Goal: Task Accomplishment & Management: Complete application form

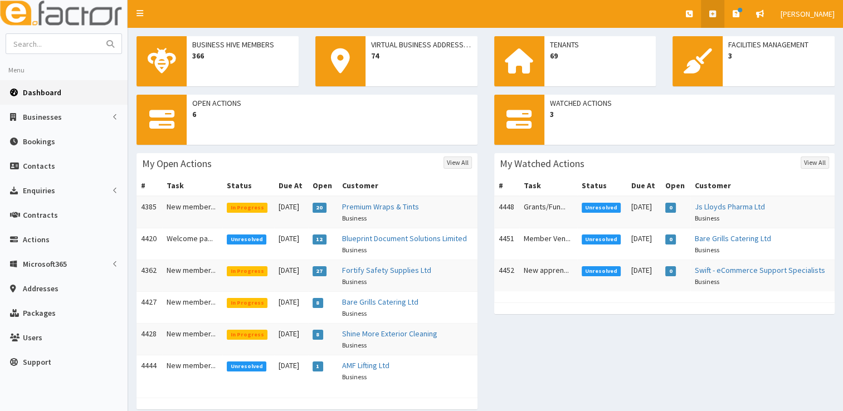
click at [719, 7] on link at bounding box center [712, 14] width 23 height 28
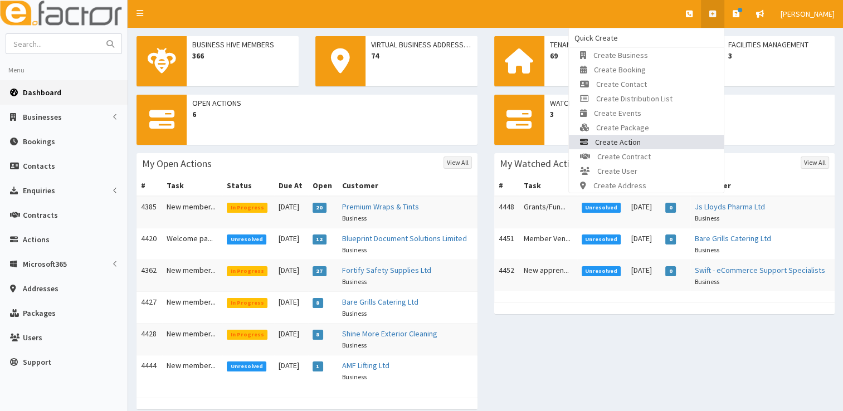
click at [646, 145] on link "Create Action" at bounding box center [646, 142] width 155 height 14
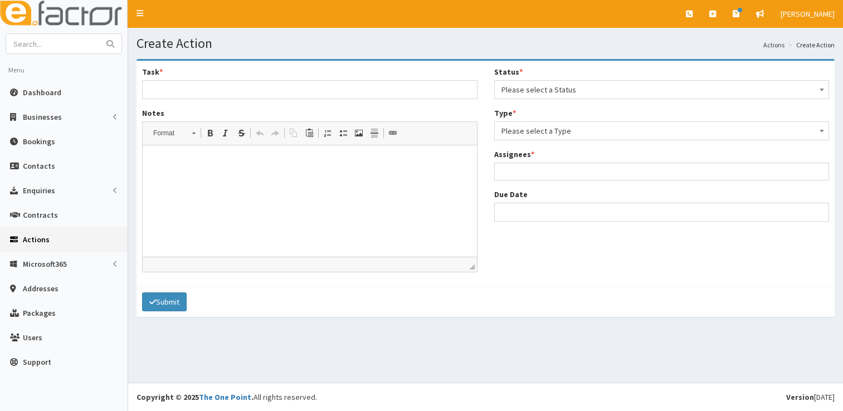
select select
click at [559, 88] on span "Please select a Status" at bounding box center [661, 90] width 321 height 16
select select "1"
click at [556, 130] on span "Please select a Type" at bounding box center [661, 131] width 321 height 16
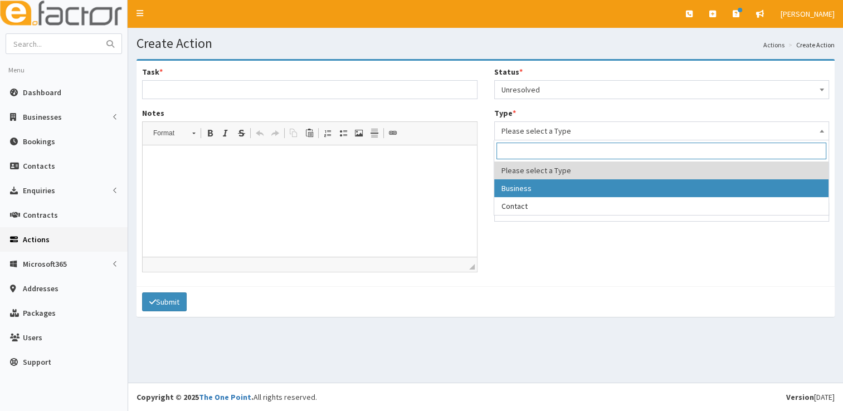
select select "business"
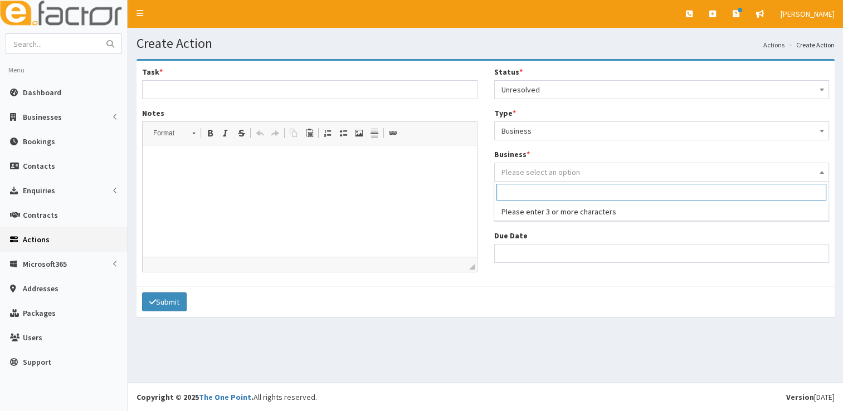
click at [552, 173] on span "Please select an option" at bounding box center [540, 172] width 79 height 10
type input "l"
type input "L"
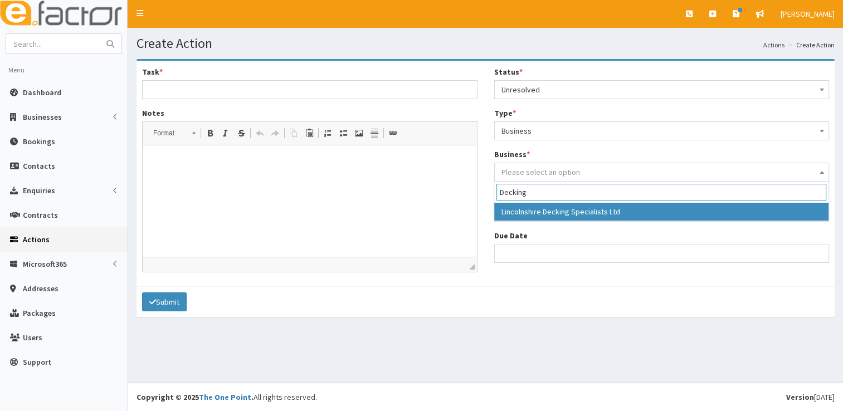
type input "Decking"
select select "3928"
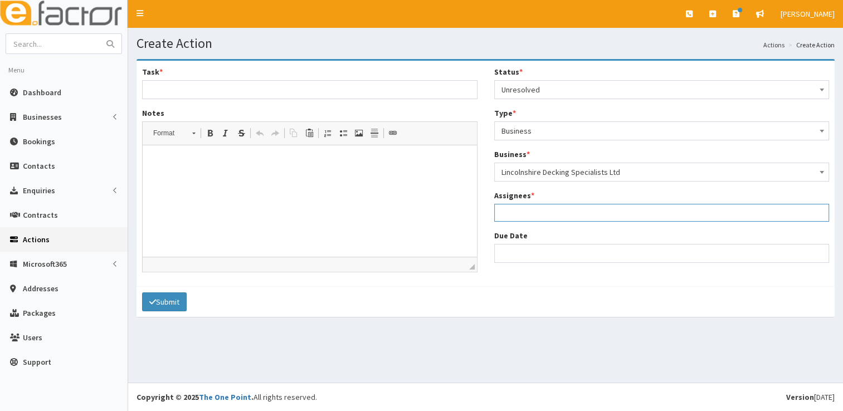
click at [556, 212] on ul at bounding box center [662, 211] width 334 height 14
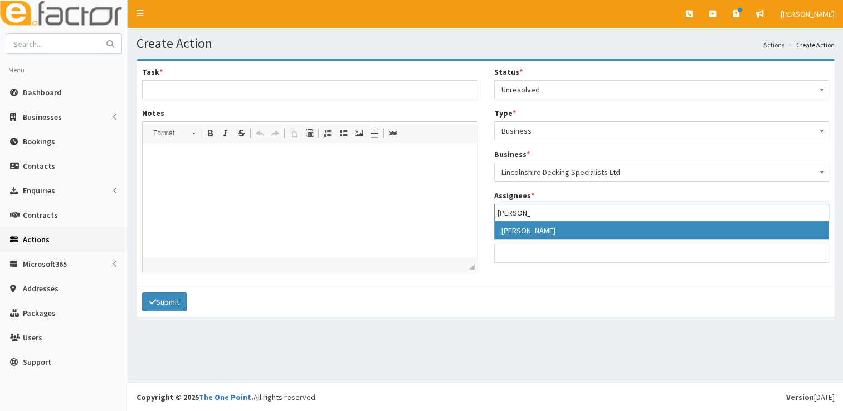
type input "laura"
select select "36"
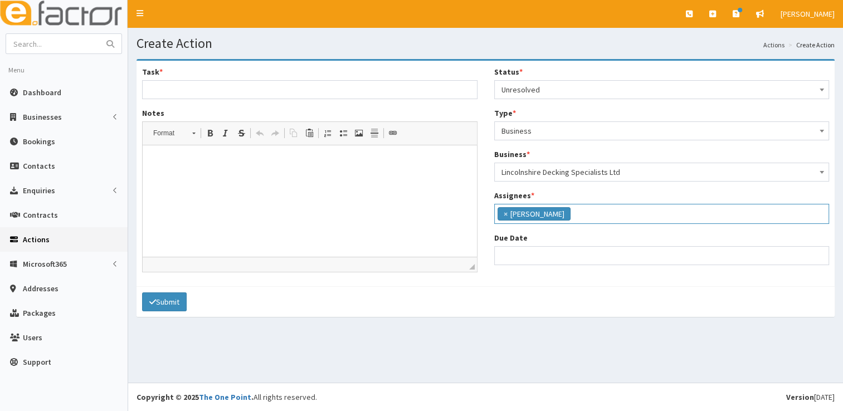
scroll to position [114, 0]
click at [547, 262] on input "Due Date" at bounding box center [661, 255] width 335 height 19
select select "12"
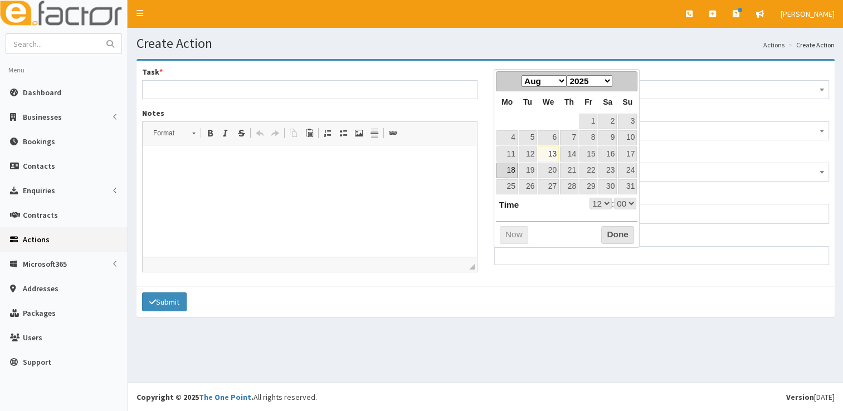
click at [508, 171] on link "18" at bounding box center [506, 170] width 21 height 15
type input "18-08-2025 12:00"
select select "12"
click at [588, 155] on link "15" at bounding box center [588, 154] width 18 height 15
type input "[DATE] 12:00"
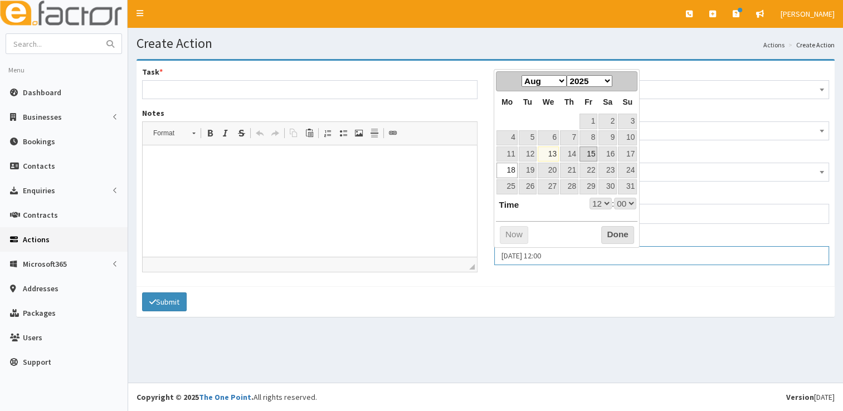
select select "12"
click at [612, 228] on button "Done" at bounding box center [617, 235] width 33 height 18
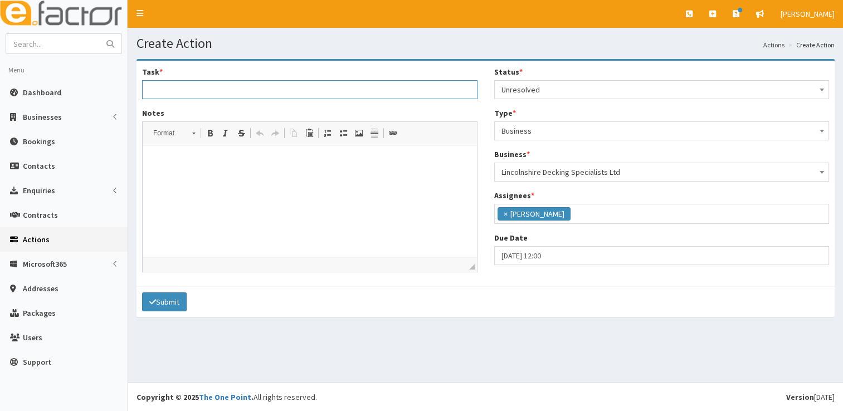
click at [329, 90] on input "Task *" at bounding box center [309, 89] width 335 height 19
type input "Making most of membership and retention"
click at [275, 163] on p at bounding box center [310, 163] width 312 height 12
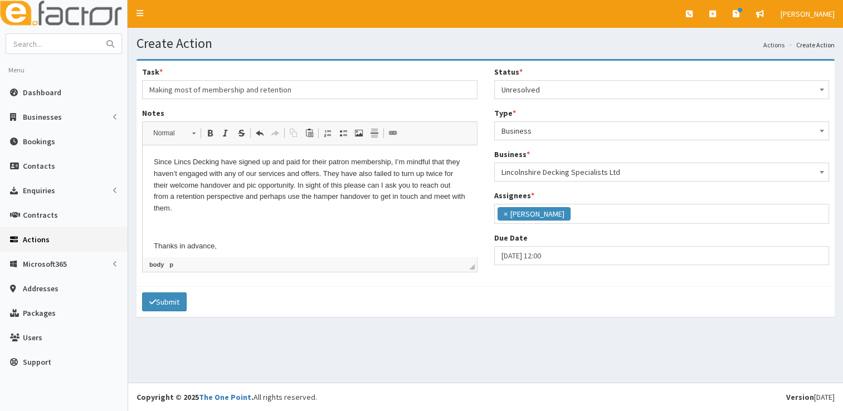
click at [155, 165] on p "Since Lincs Decking have signed up and paid for their patron membership, I’m mi…" at bounding box center [310, 186] width 312 height 58
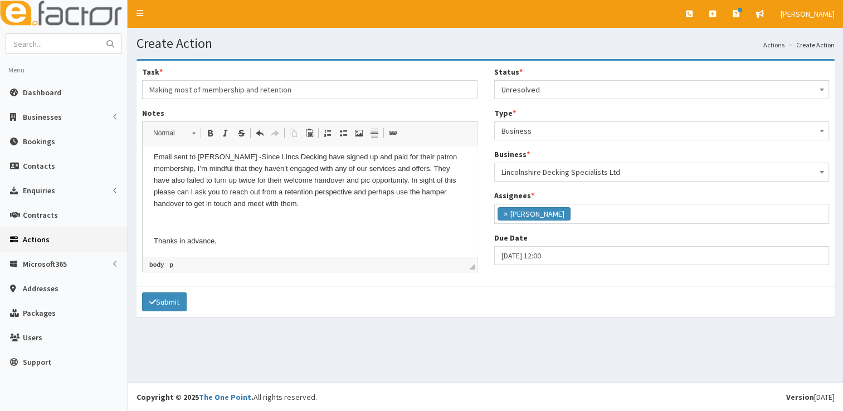
scroll to position [48, 0]
click at [172, 295] on button "Submit" at bounding box center [164, 302] width 45 height 19
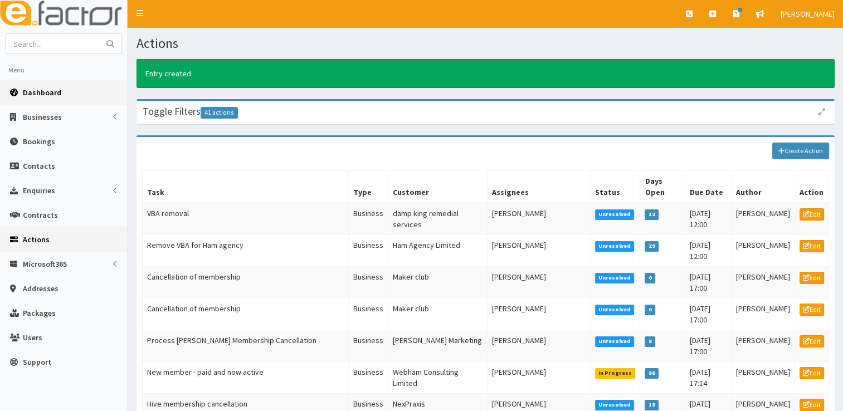
click at [74, 92] on link "Dashboard" at bounding box center [64, 92] width 128 height 25
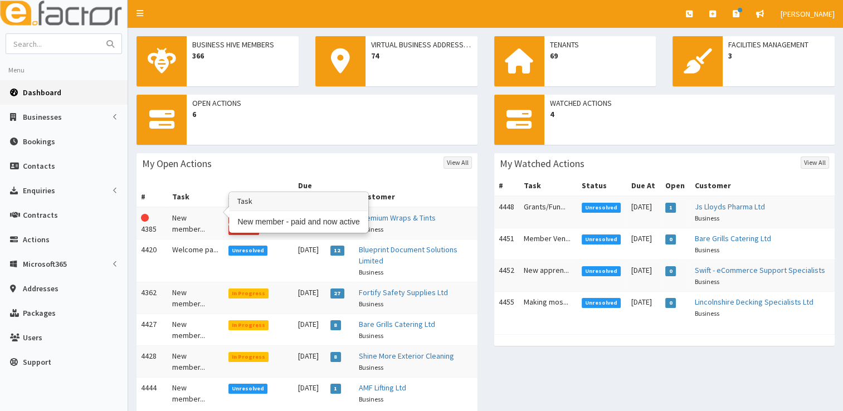
click at [187, 208] on td "New member..." at bounding box center [196, 223] width 56 height 32
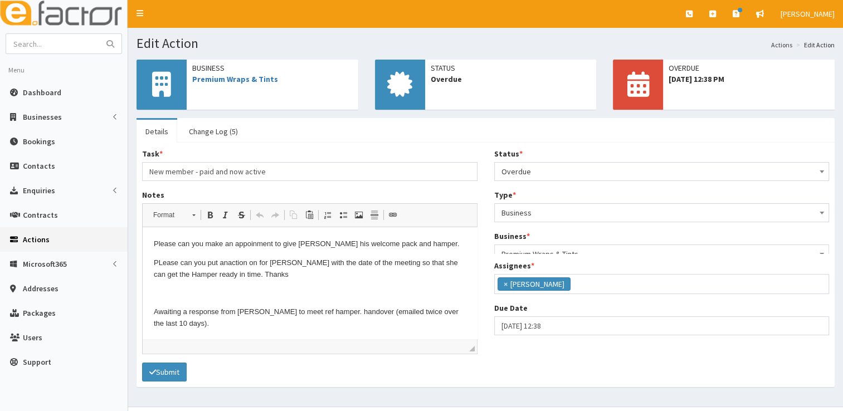
scroll to position [132, 0]
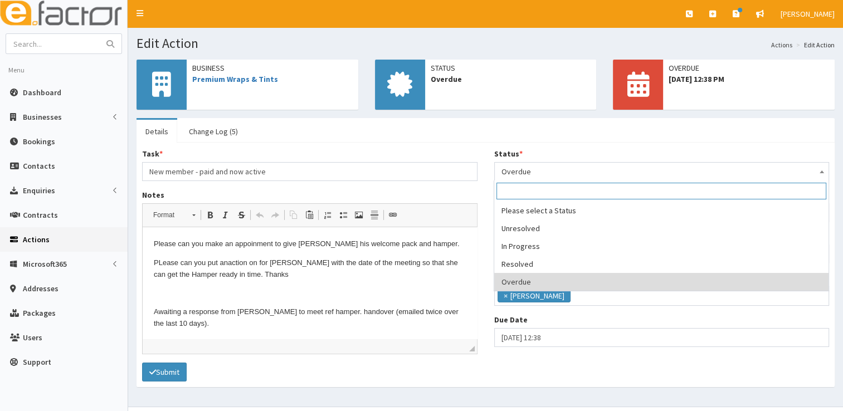
click at [522, 172] on span "Overdue" at bounding box center [661, 172] width 321 height 16
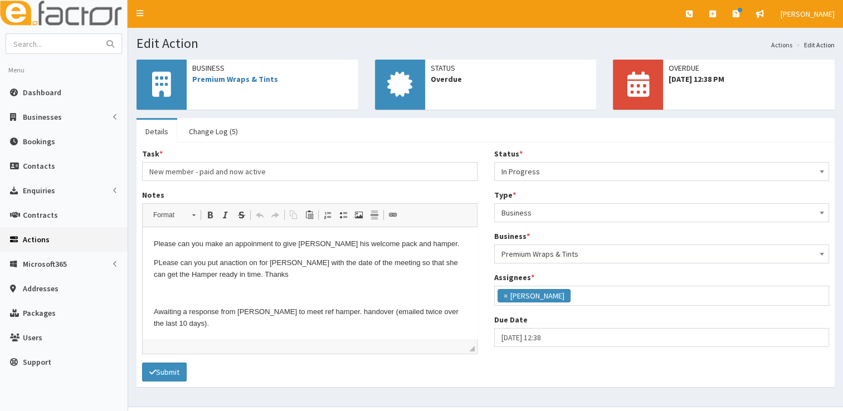
select select "2"
click at [533, 343] on input "13-08-2025 12:38" at bounding box center [661, 337] width 335 height 19
select select "12"
select select "38"
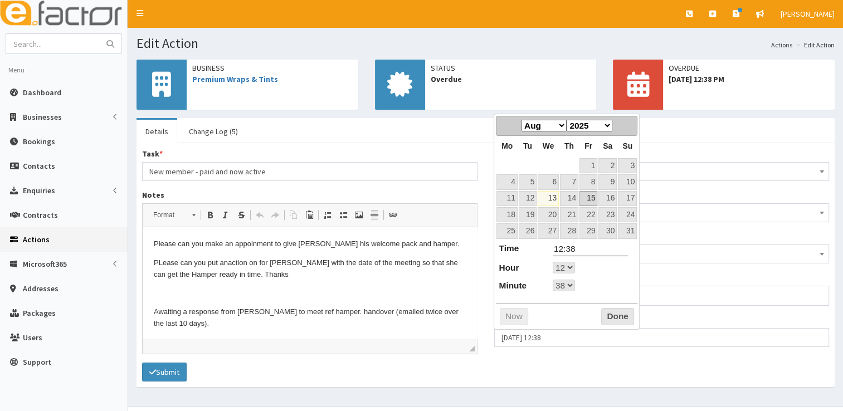
click at [590, 193] on link "15" at bounding box center [588, 198] width 18 height 15
type input "15-08-2025 12:38"
select select "12"
select select "38"
click at [613, 317] on button "Done" at bounding box center [617, 317] width 33 height 18
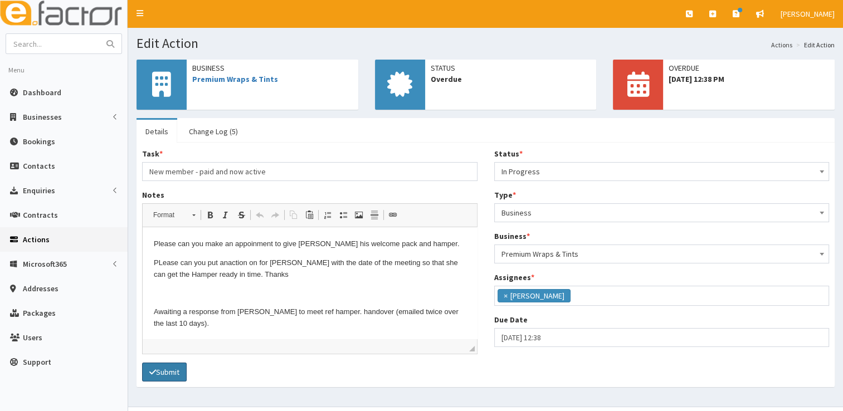
click at [167, 373] on button "Submit" at bounding box center [164, 372] width 45 height 19
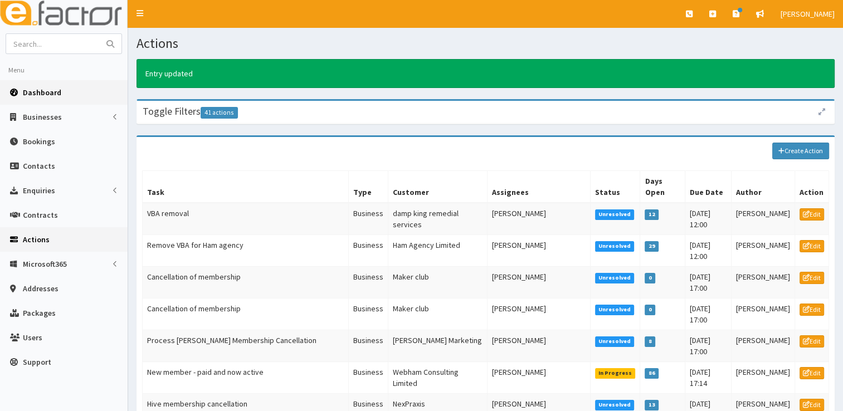
click at [69, 92] on link "Dashboard" at bounding box center [64, 92] width 128 height 25
